Goal: Information Seeking & Learning: Learn about a topic

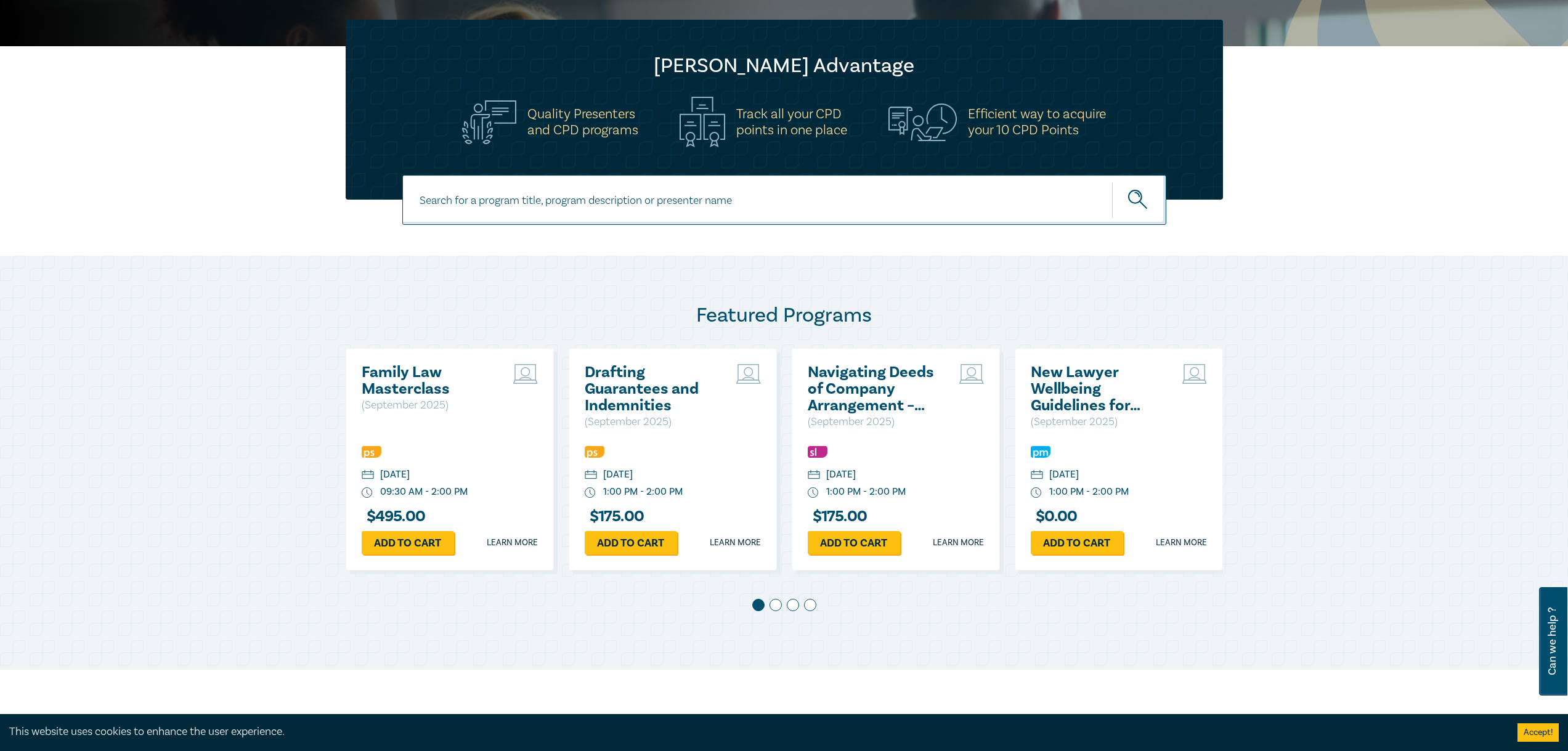
scroll to position [370, 0]
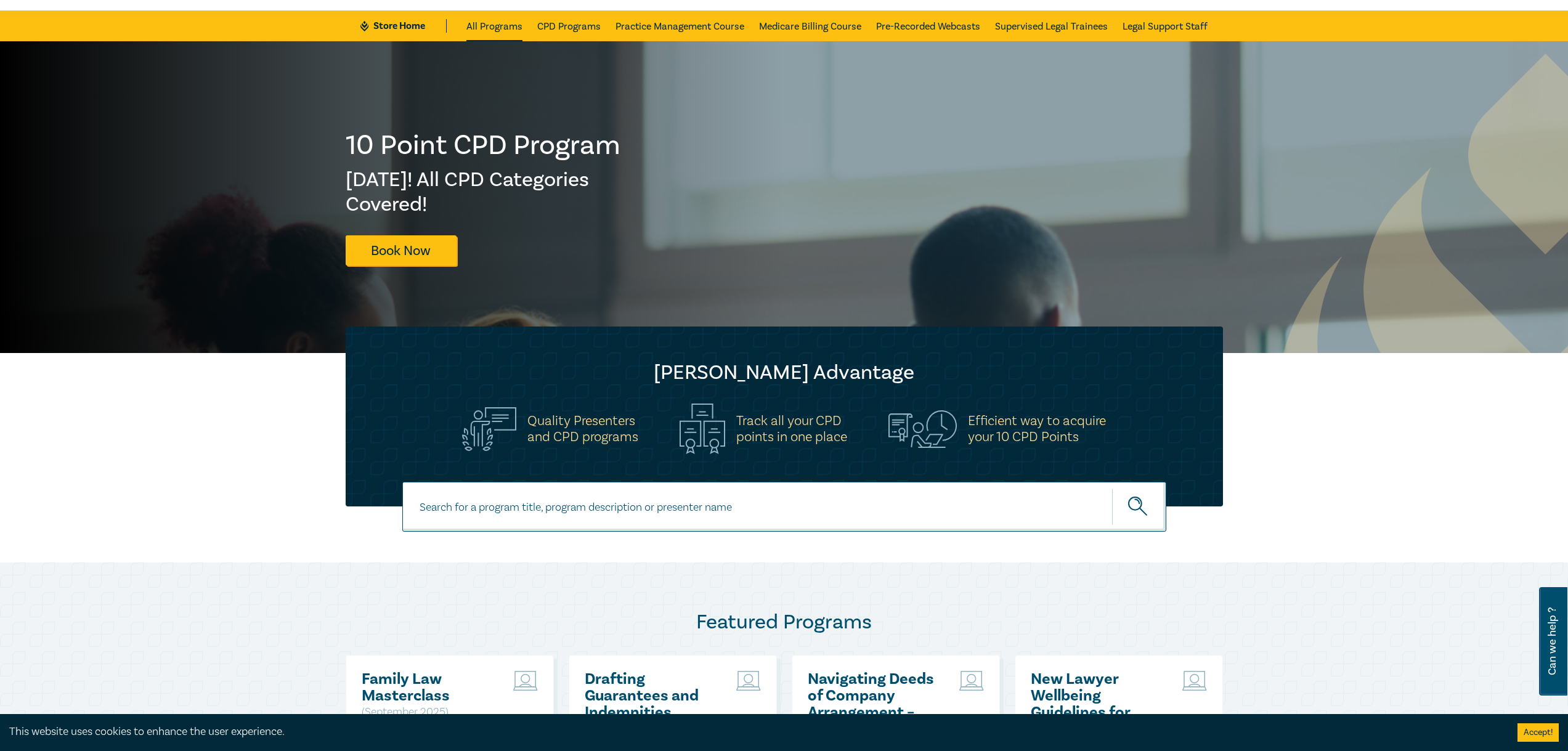
click at [478, 23] on link "All Programs" at bounding box center [495, 26] width 56 height 31
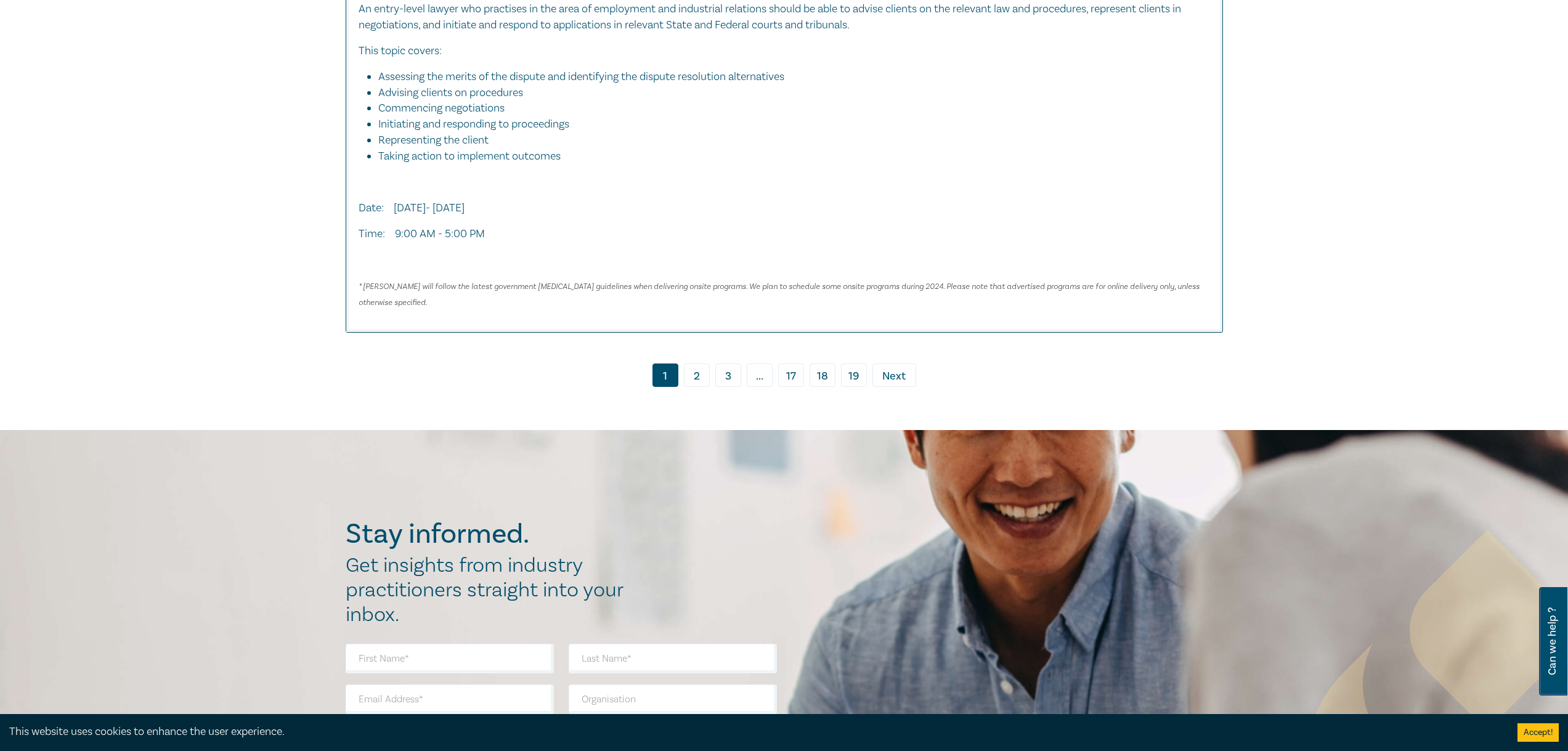
scroll to position [5183, 0]
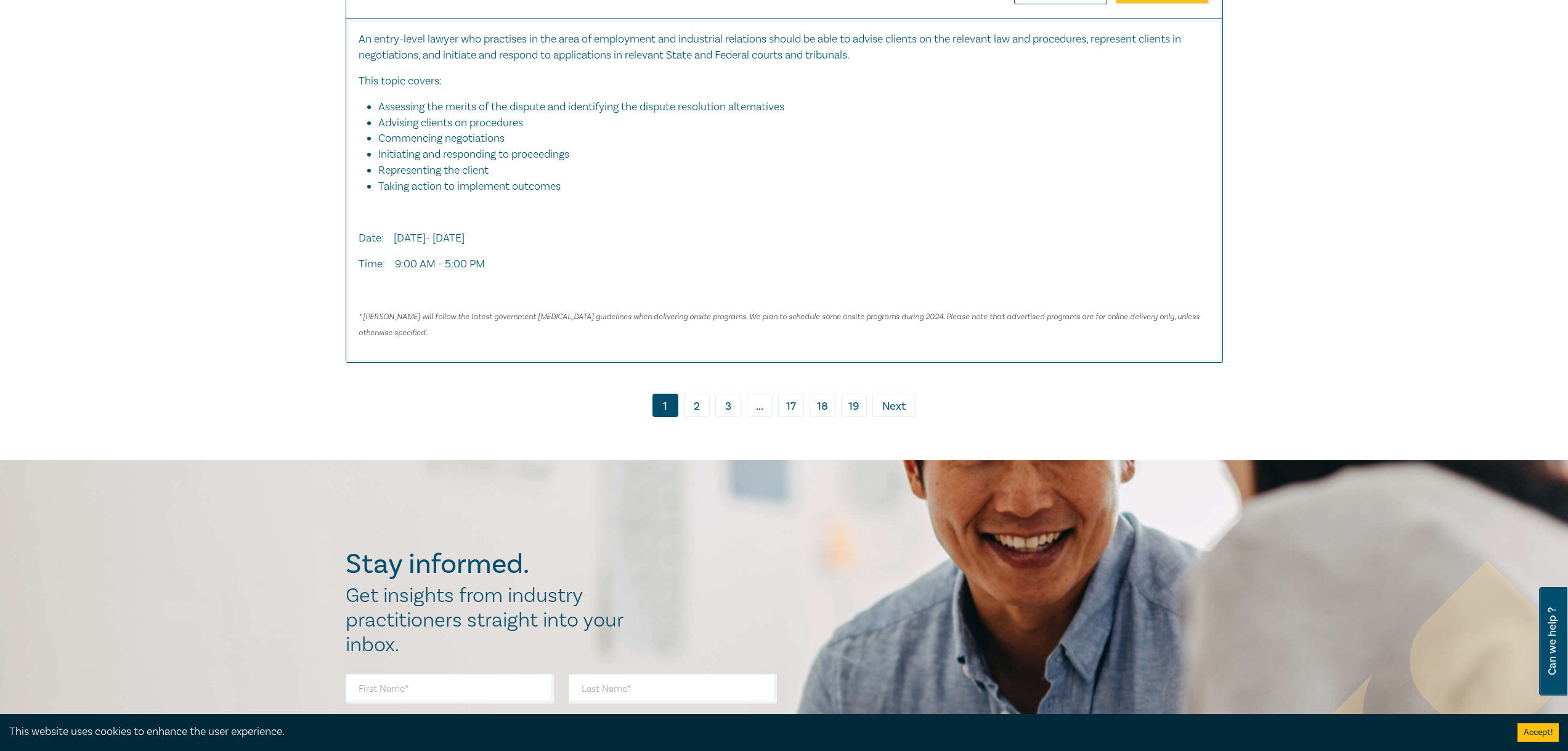
click at [695, 401] on link "2" at bounding box center [697, 405] width 26 height 23
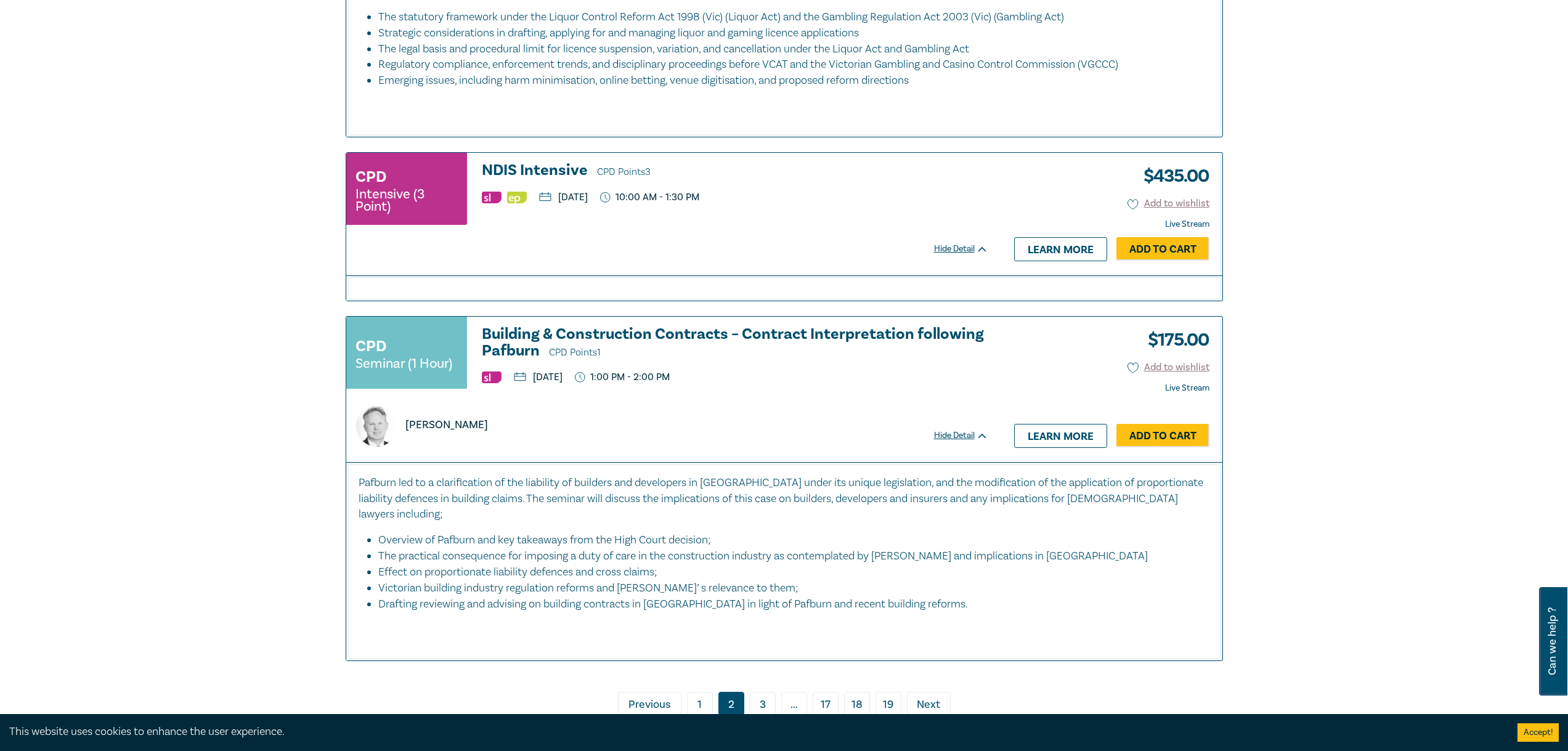
scroll to position [5850, 0]
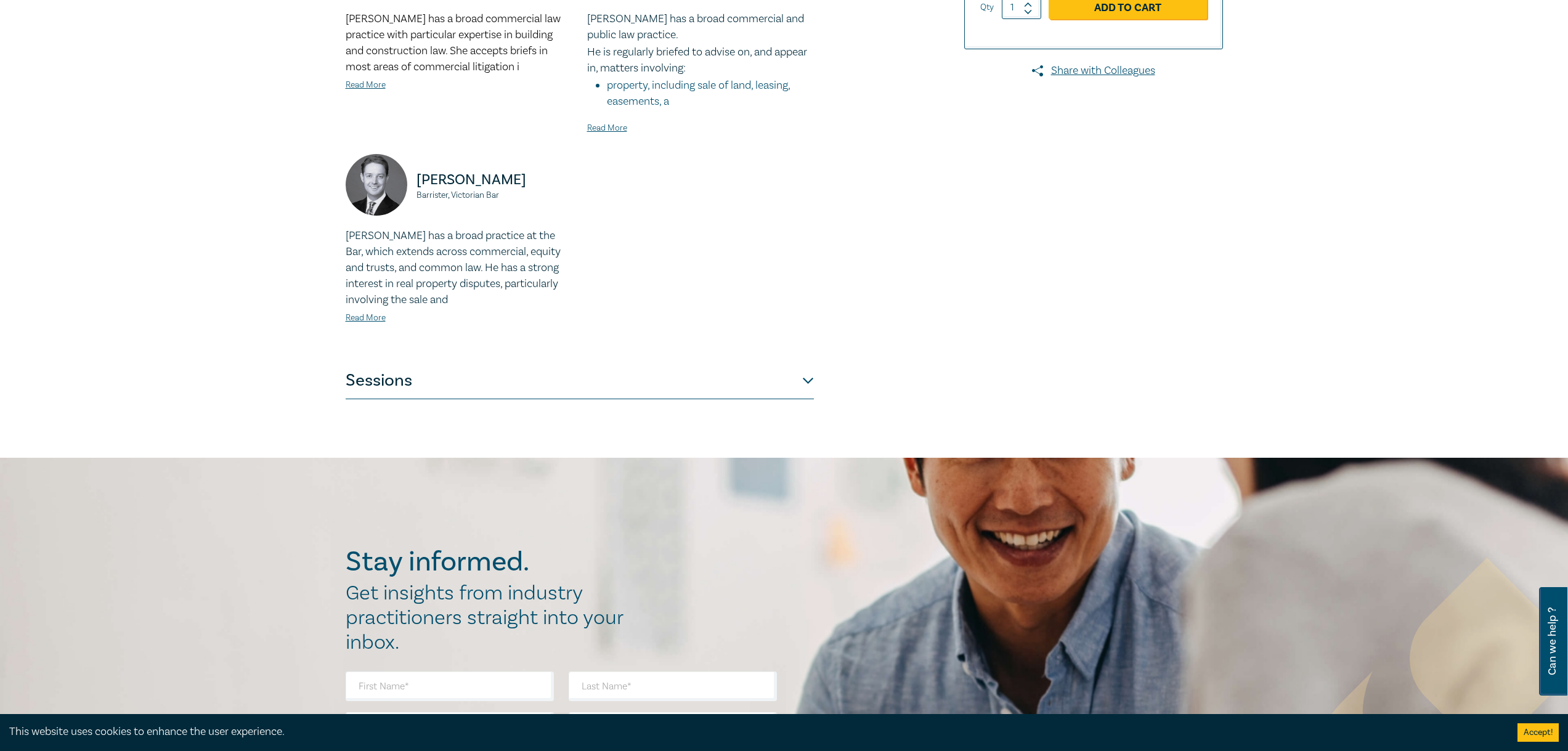
scroll to position [493, 0]
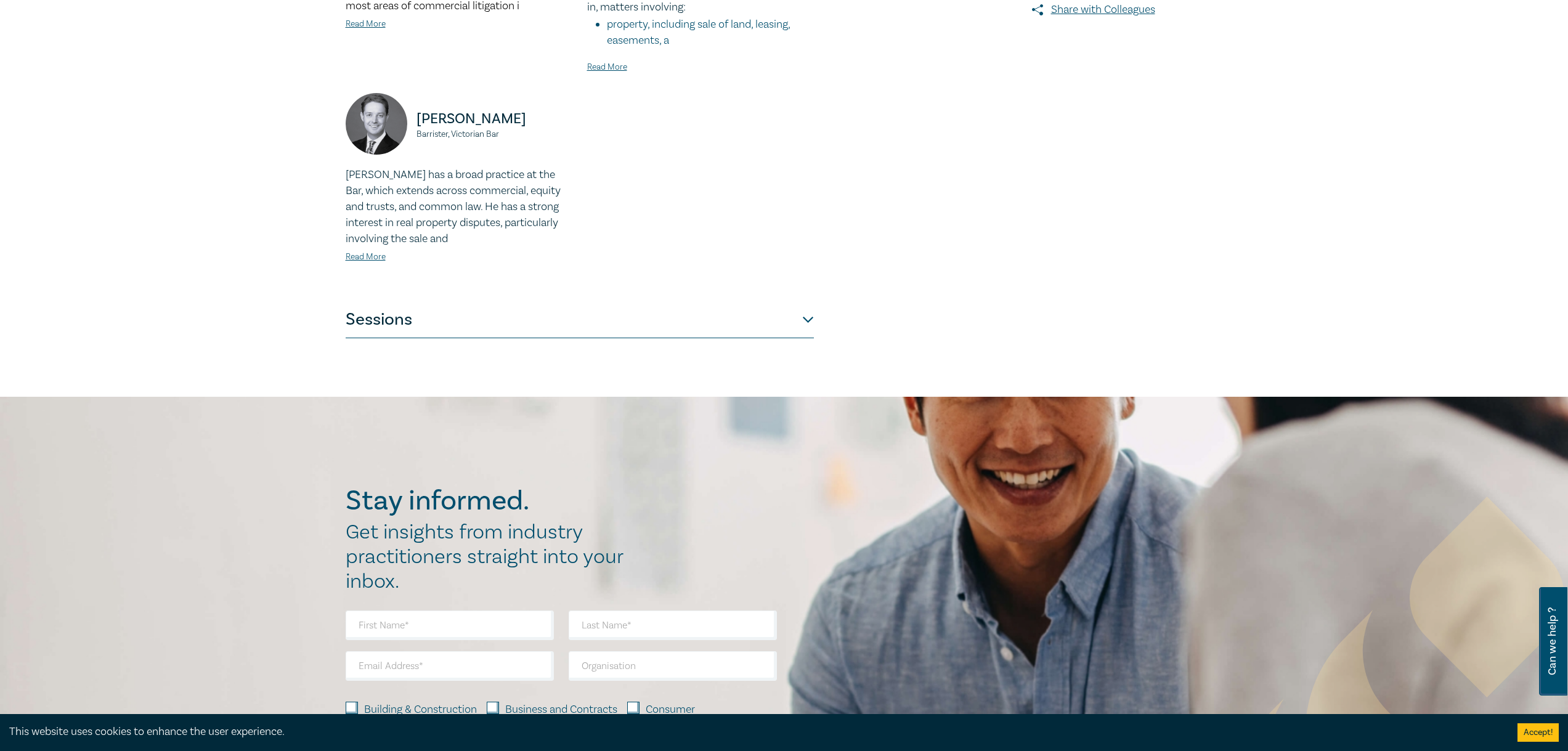
click at [650, 327] on button "Sessions" at bounding box center [579, 319] width 468 height 37
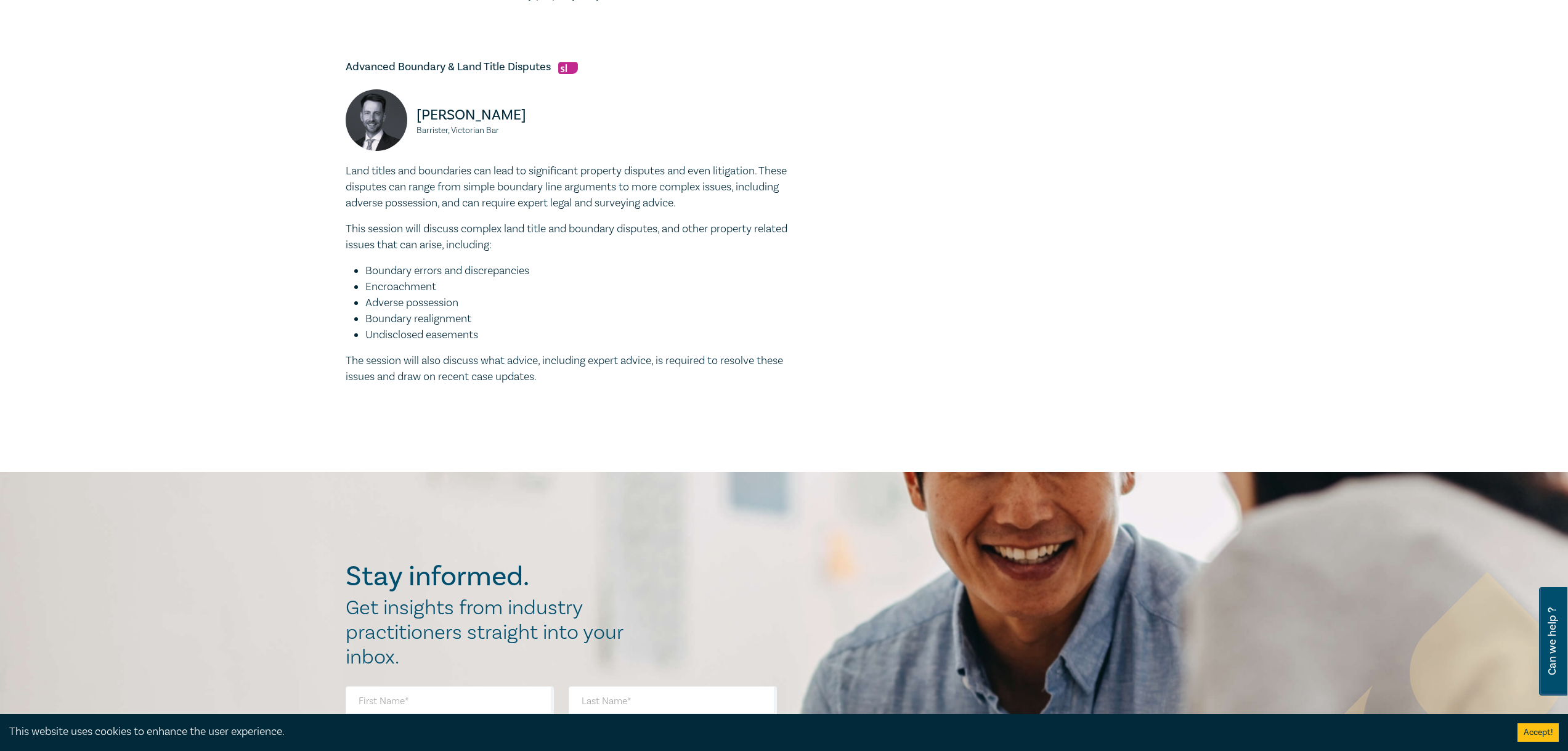
scroll to position [1109, 0]
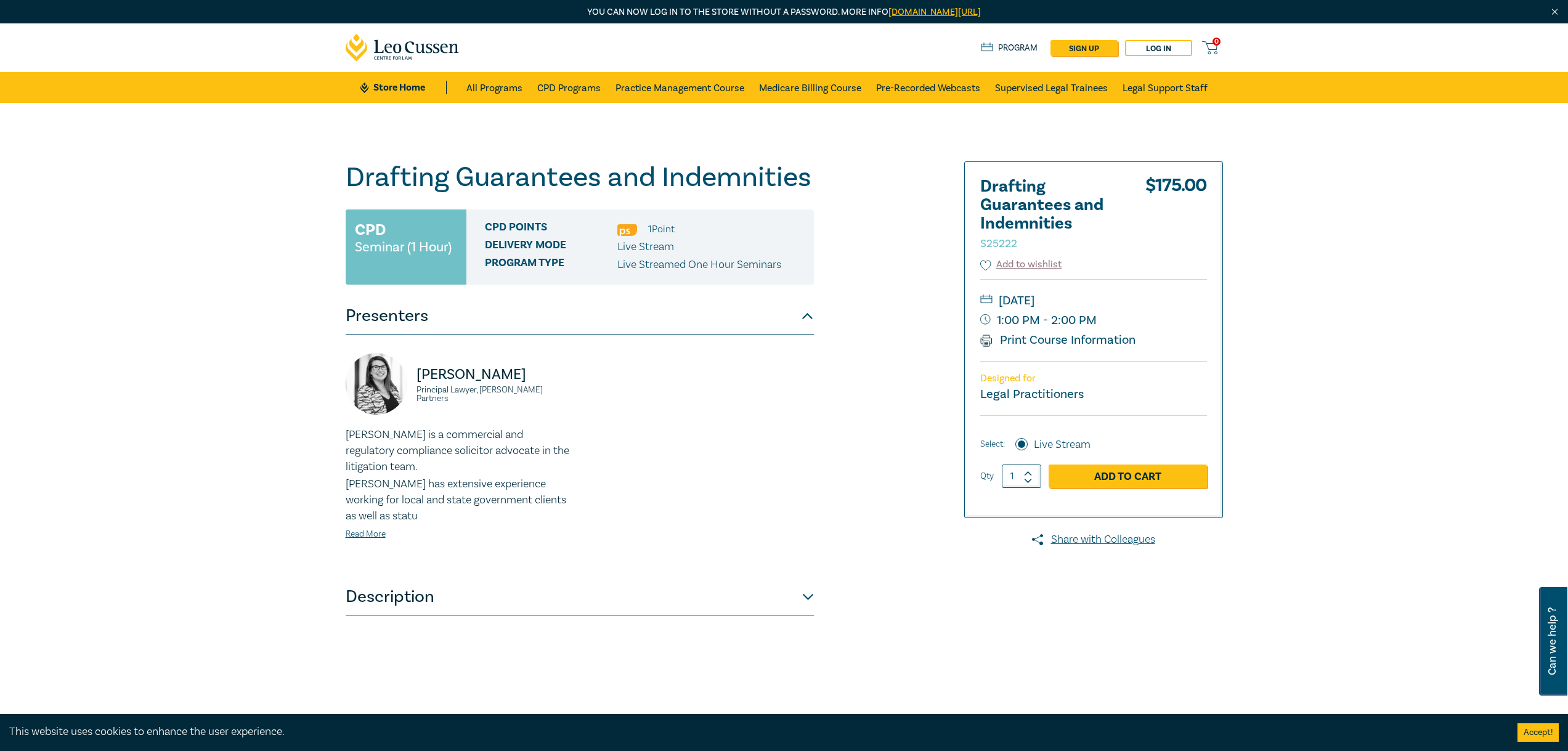
click at [573, 594] on button "Description" at bounding box center [579, 597] width 468 height 37
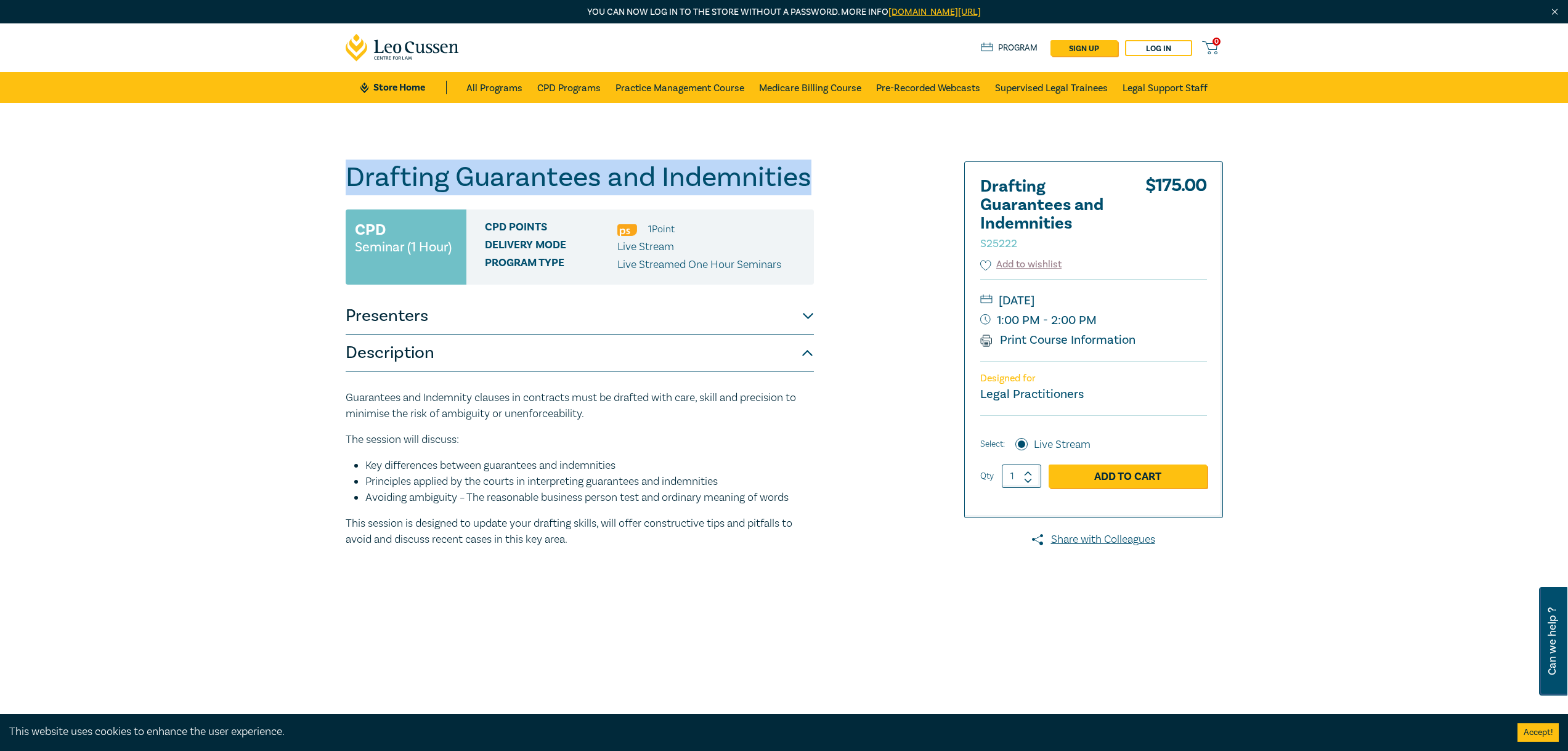
drag, startPoint x: 349, startPoint y: 177, endPoint x: 803, endPoint y: 179, distance: 454.0
click at [803, 179] on h1 "Drafting Guarantees and Indemnities S25222" at bounding box center [579, 177] width 468 height 32
copy h1 "Drafting Guarantees and Indemnities"
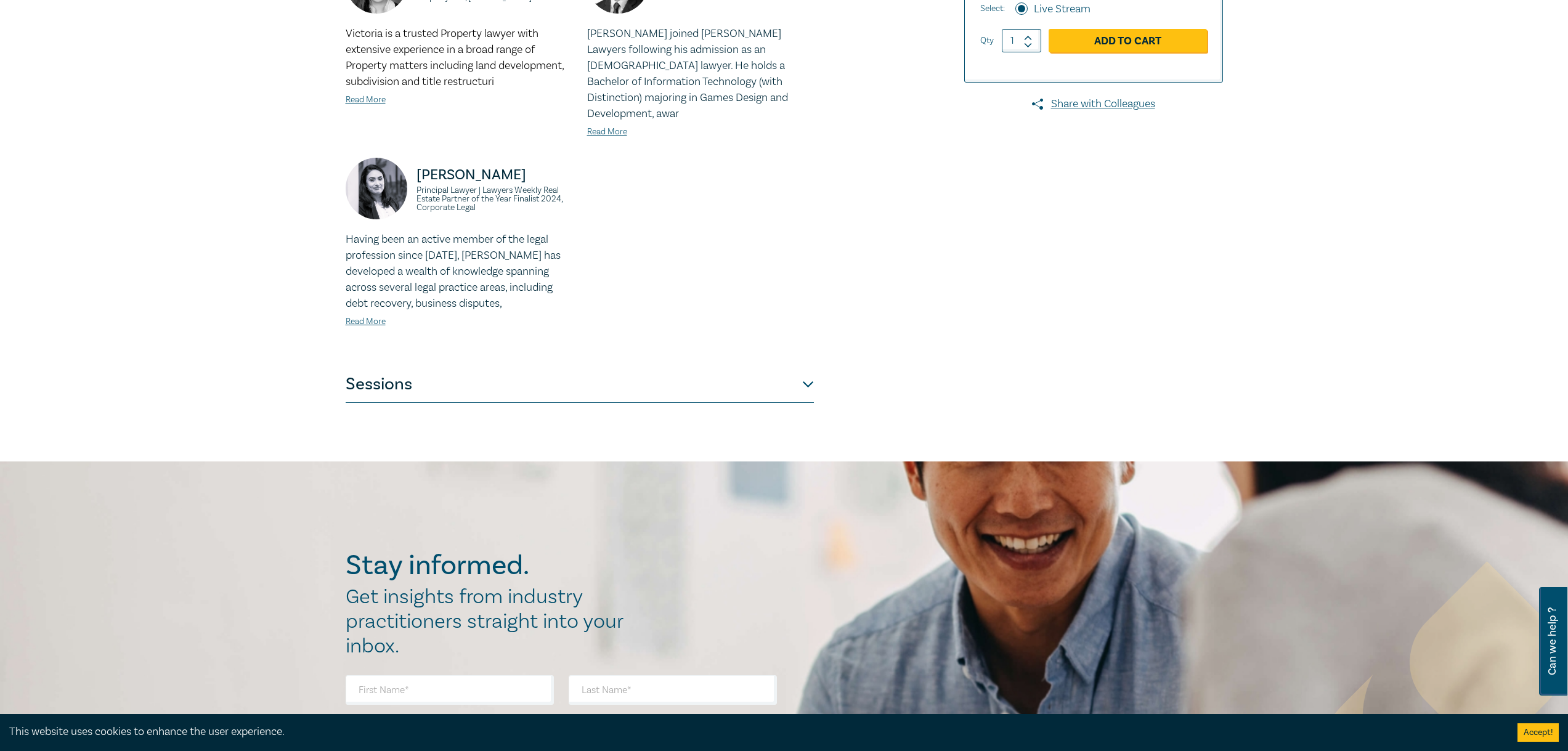
scroll to position [431, 0]
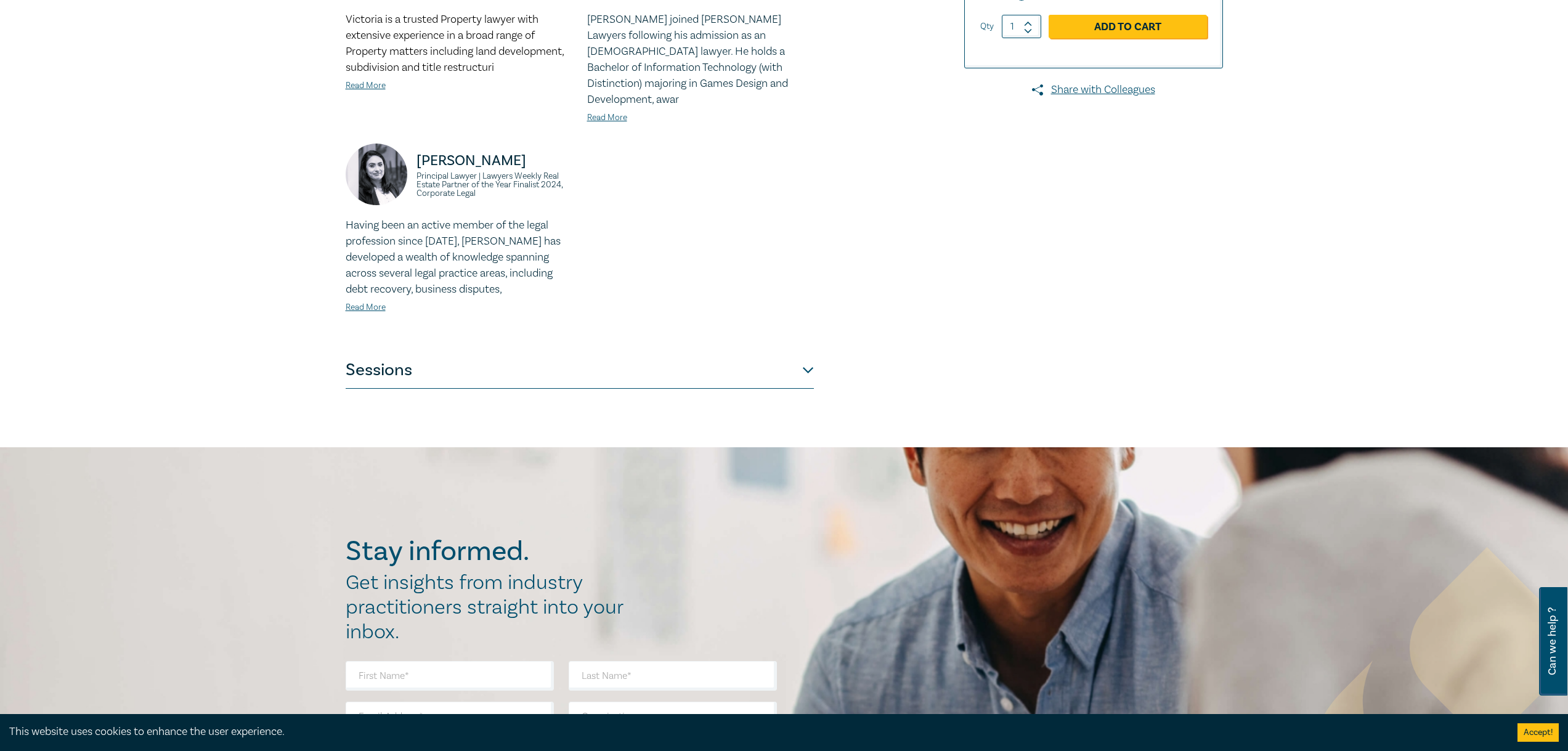
click at [555, 353] on button "Sessions" at bounding box center [579, 370] width 468 height 37
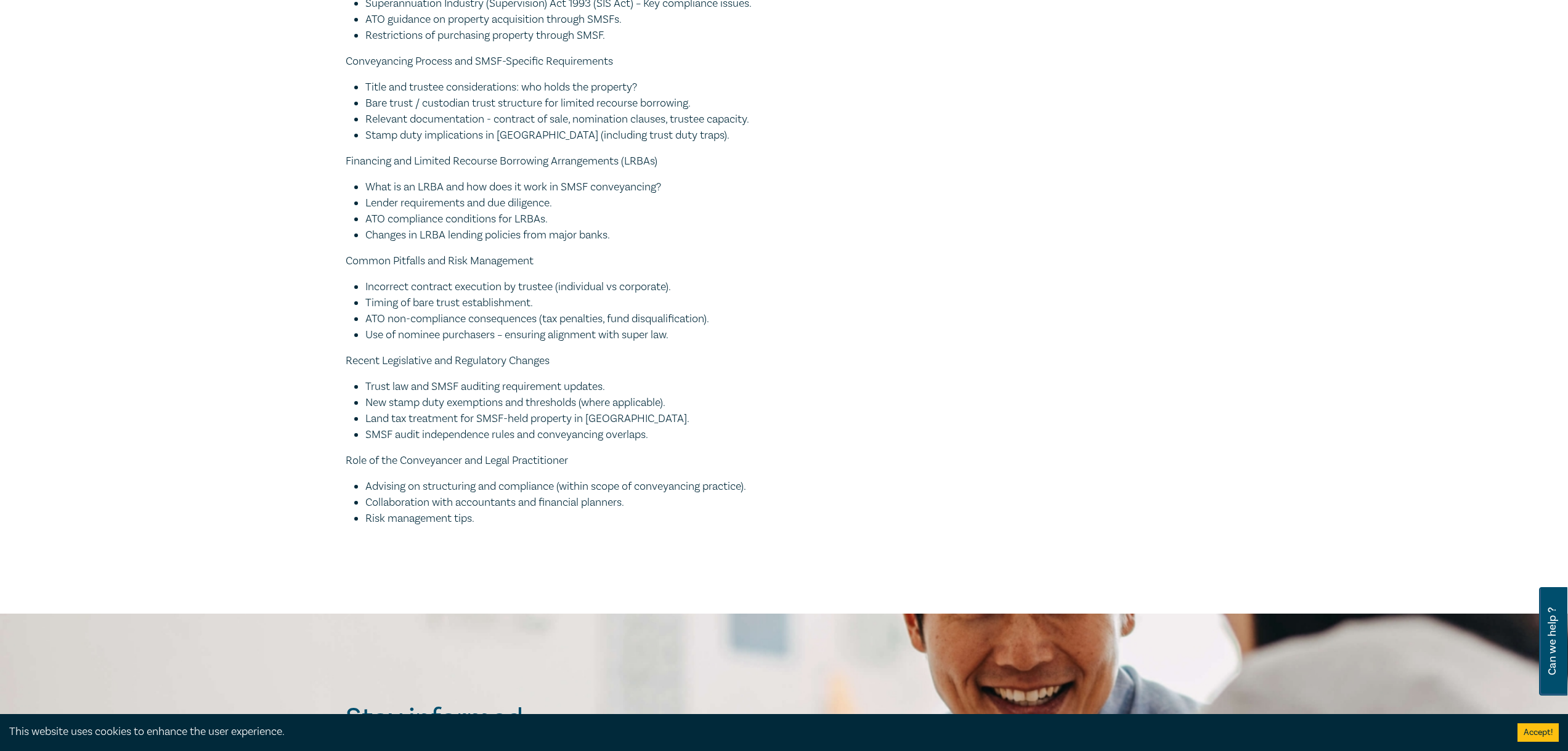
scroll to position [1848, 0]
